Goal: Transaction & Acquisition: Purchase product/service

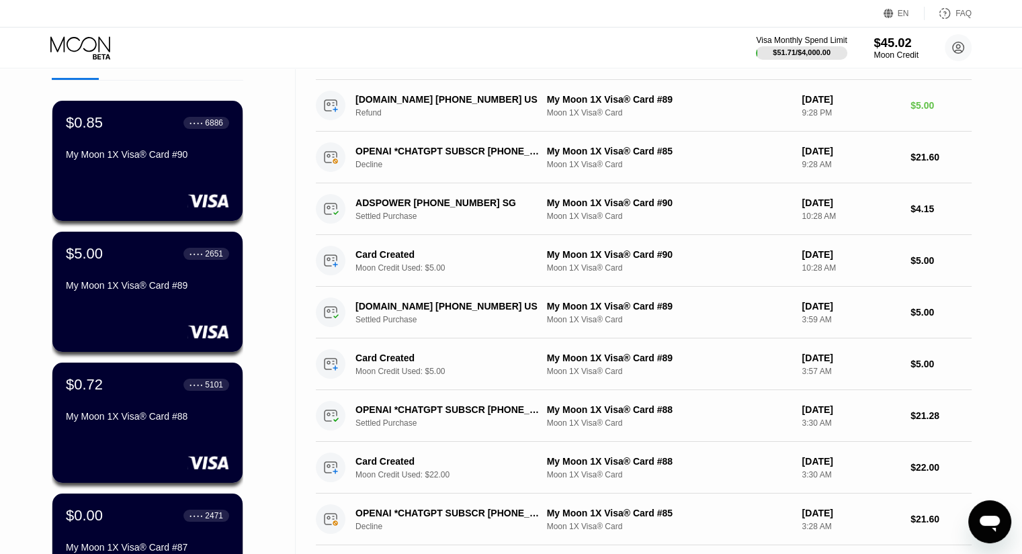
click at [885, 44] on div "$45.02" at bounding box center [895, 43] width 45 height 14
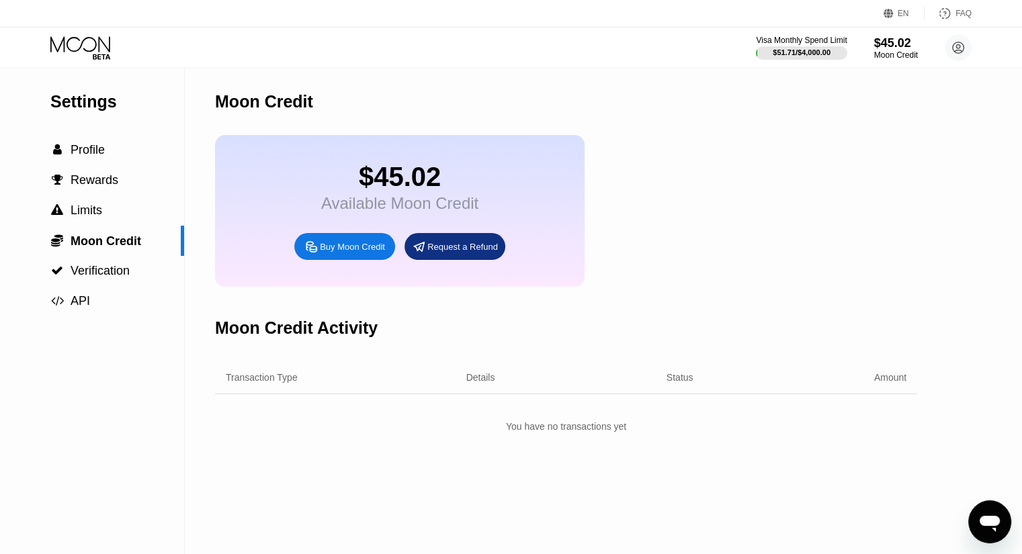
click at [351, 253] on div "Buy Moon Credit" at bounding box center [352, 246] width 65 height 11
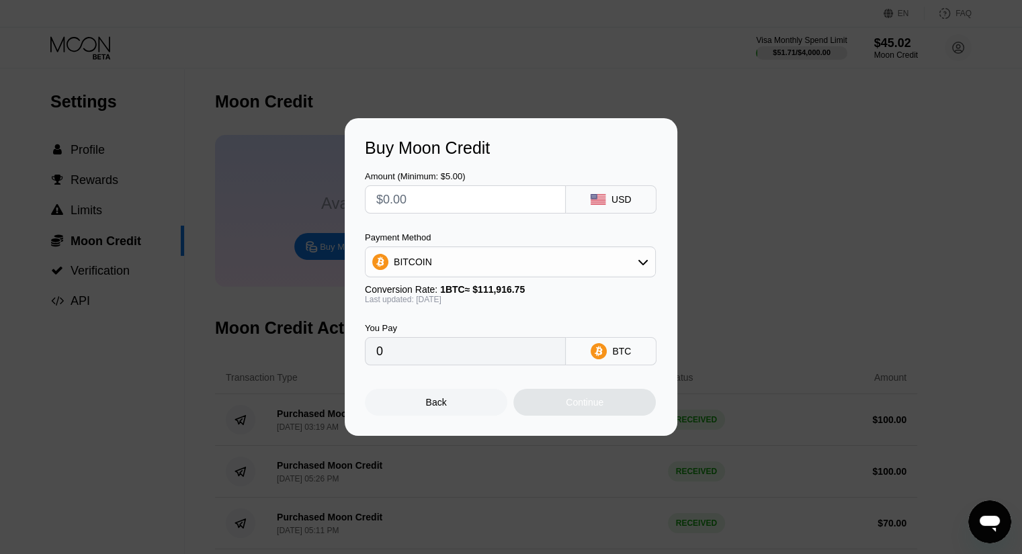
click at [572, 255] on div "BITCOIN" at bounding box center [510, 262] width 290 height 27
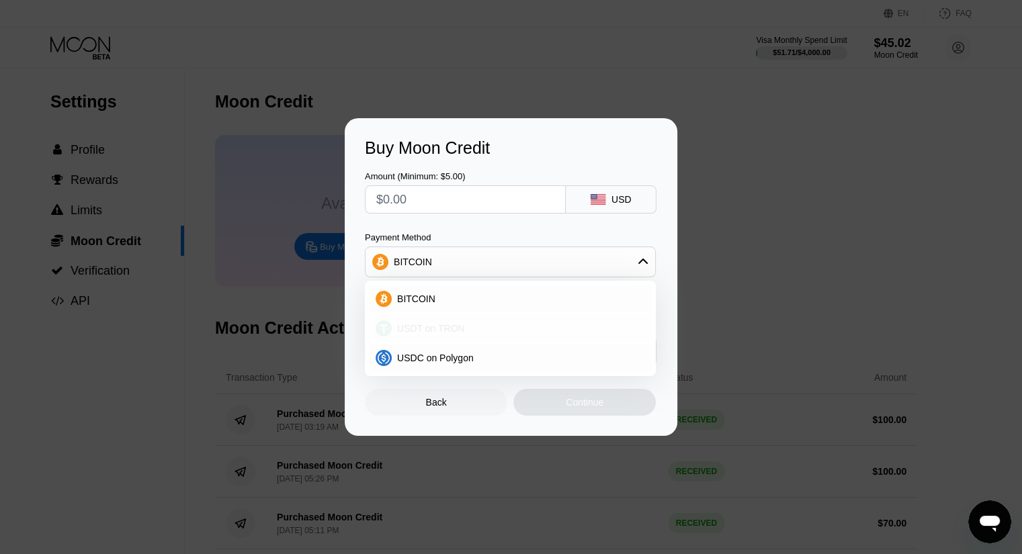
click at [421, 329] on span "USDT on TRON" at bounding box center [431, 328] width 68 height 11
type input "0.00"
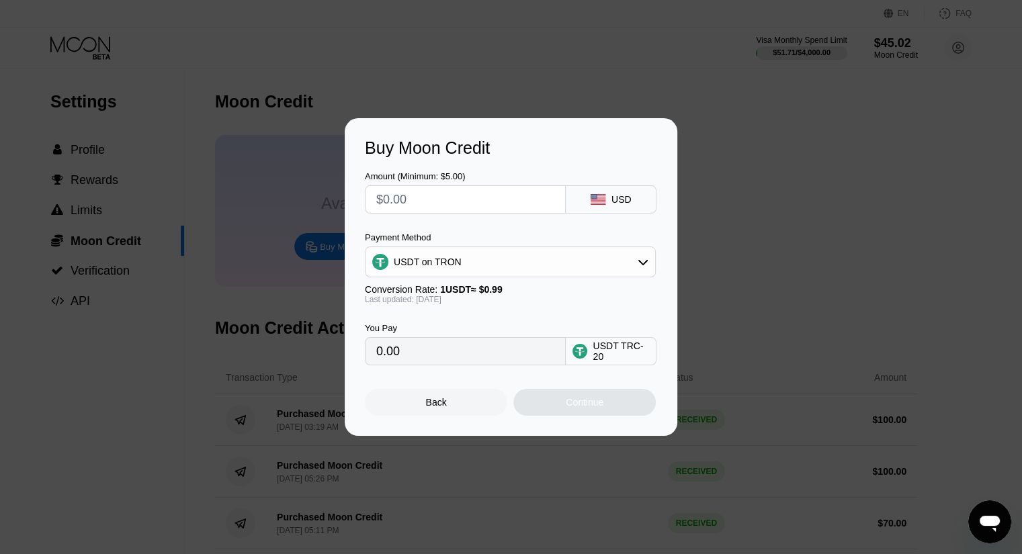
click at [472, 203] on input "text" at bounding box center [465, 199] width 178 height 27
type input "$1"
type input "1.01"
type input "$10"
type input "10.10"
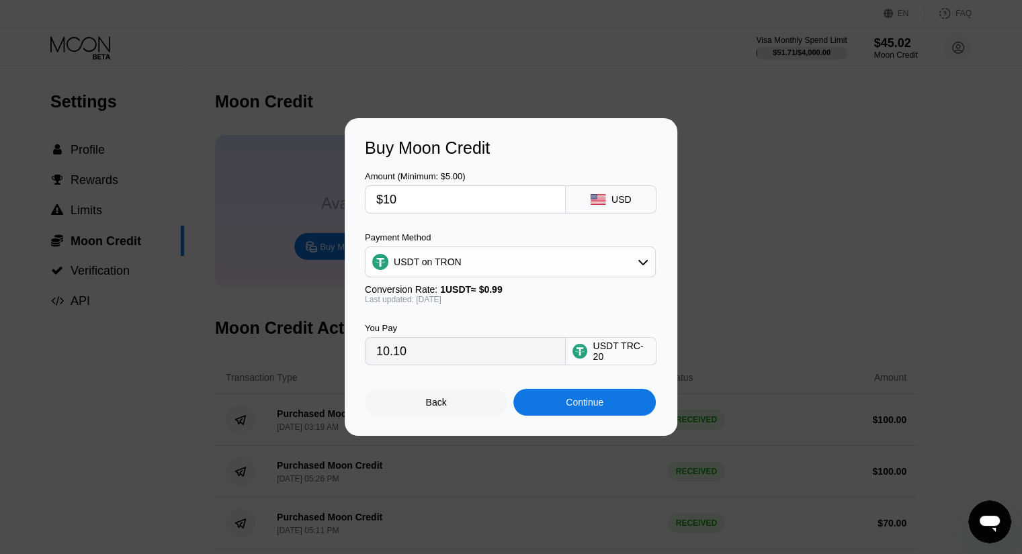
type input "$100"
type input "101.01"
type input "$100"
click at [582, 408] on div "Continue" at bounding box center [585, 402] width 38 height 11
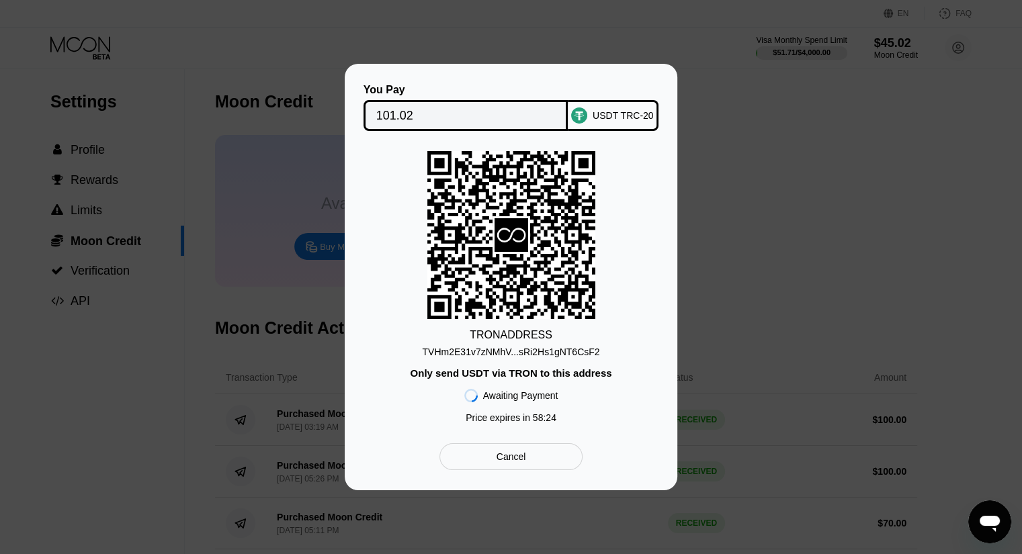
click at [521, 349] on div "TVHm2E31v7zNMhV...sRi2Hs1gNT6CsF2" at bounding box center [510, 352] width 177 height 11
click at [402, 111] on input "101.02" at bounding box center [465, 115] width 179 height 27
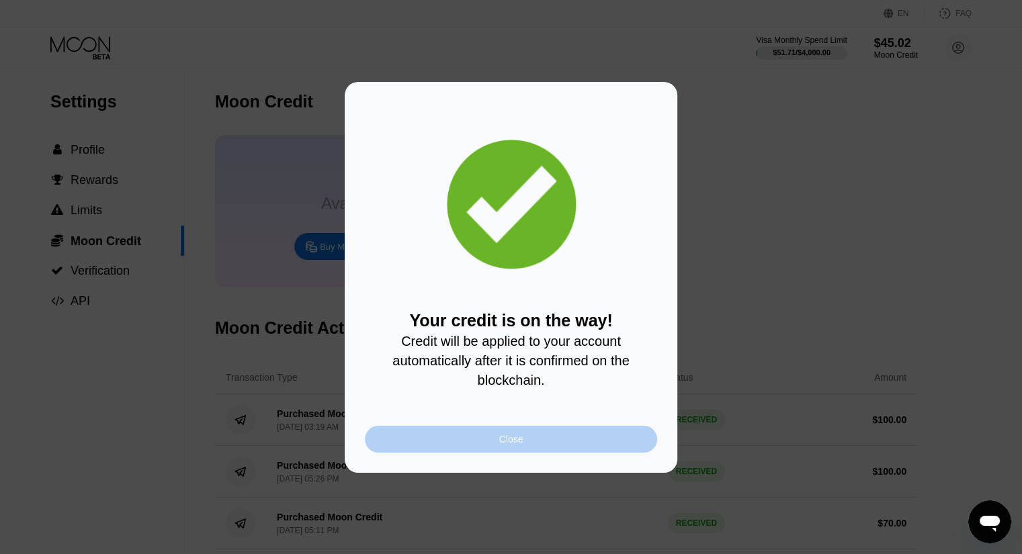
click at [502, 445] on div "Close" at bounding box center [511, 439] width 24 height 11
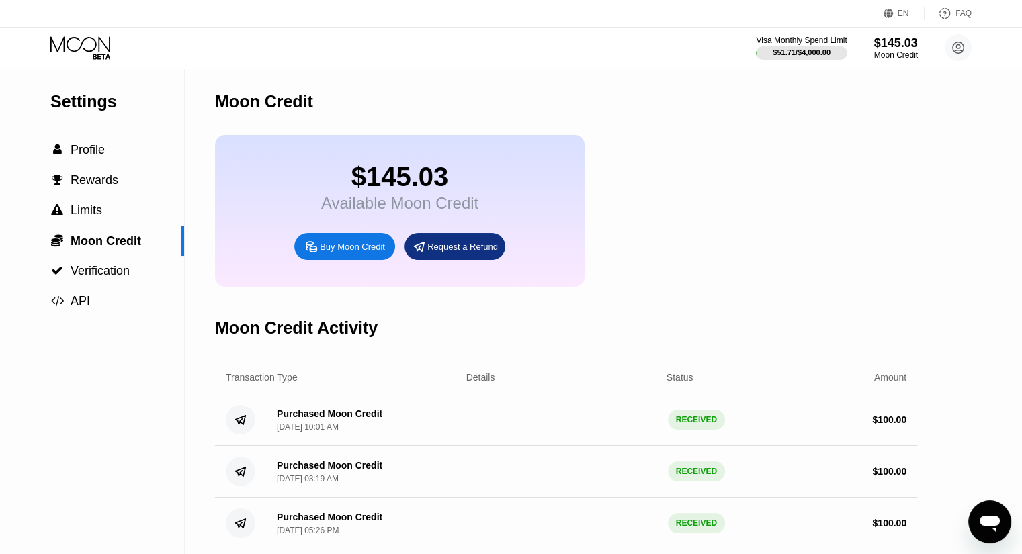
click at [695, 306] on div "Moon Credit Activity" at bounding box center [566, 328] width 702 height 67
